Goal: Task Accomplishment & Management: Manage account settings

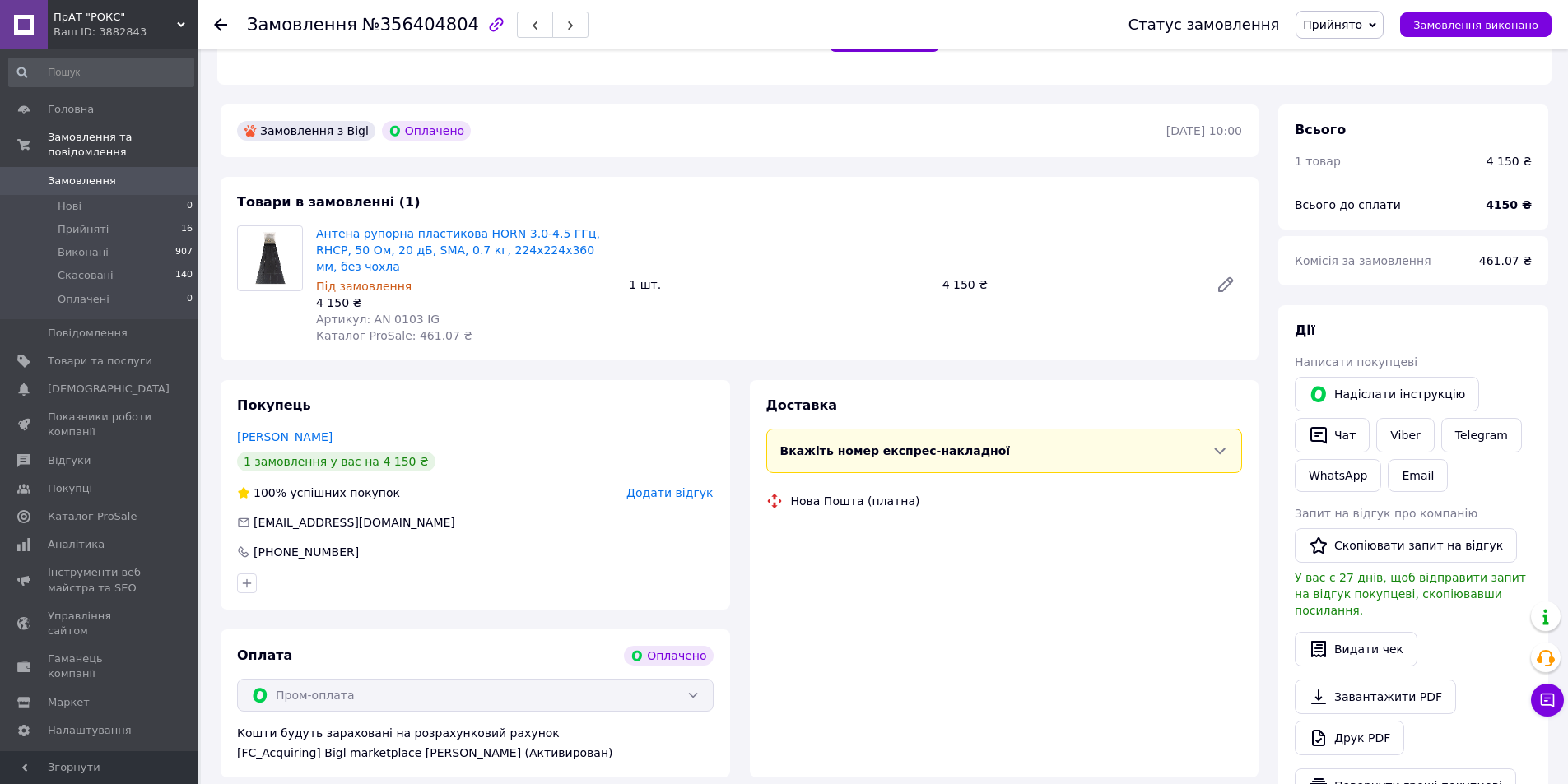
scroll to position [411, 0]
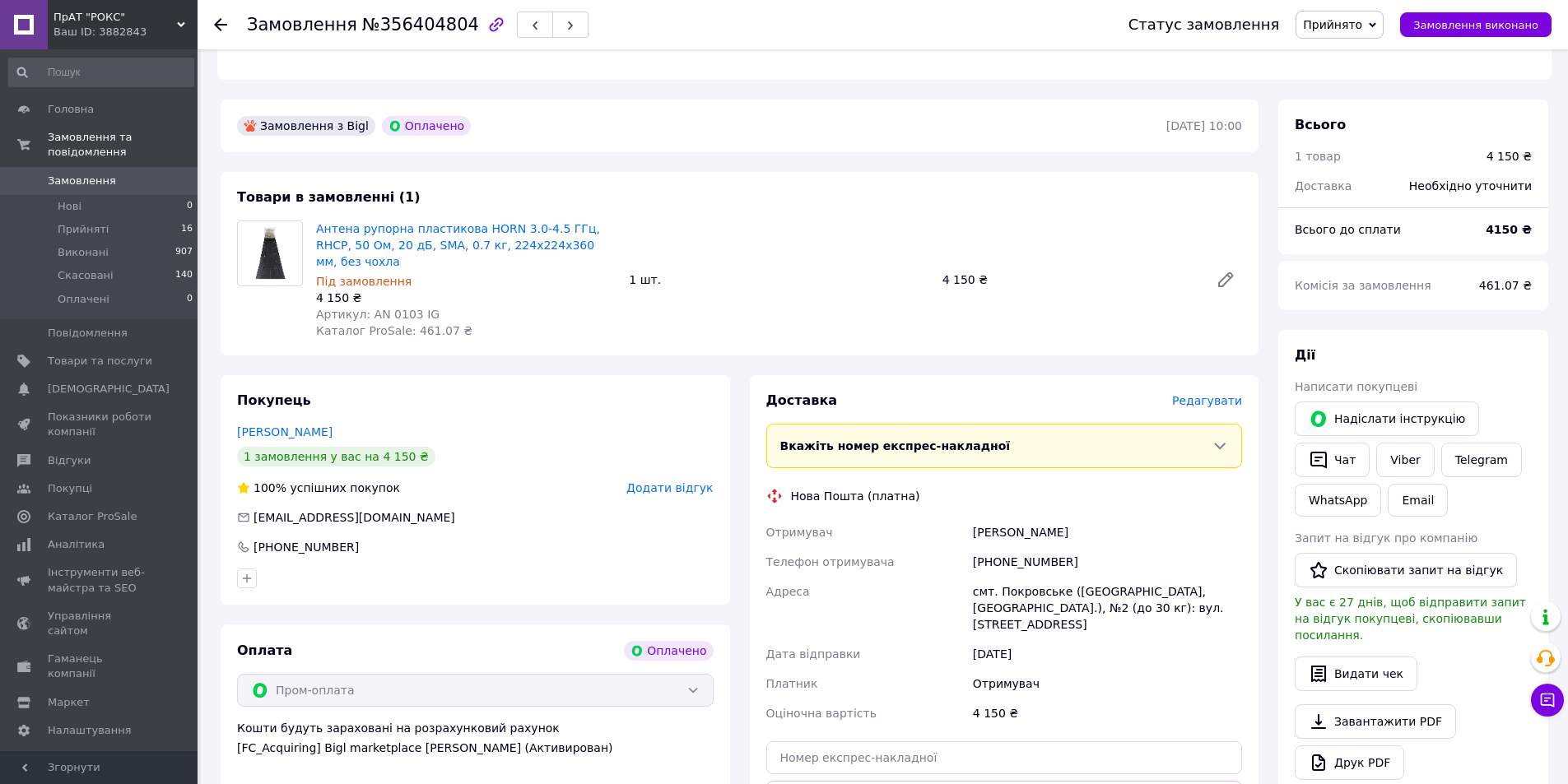
drag, startPoint x: 766, startPoint y: 498, endPoint x: 1068, endPoint y: 597, distance: 317.8
click at [1068, 597] on div "Отримувач Довгалюк Степан Телефон отримувача +380977089779 Адреса смт. Покровсь…" at bounding box center [1004, 622] width 483 height 210
copy div "Отримувач Довгалюк Степан Телефон отримувача +380977089779 Адреса смт. Покровсь…"
click at [99, 174] on span "Замовлення" at bounding box center [82, 180] width 68 height 15
